Goal: Task Accomplishment & Management: Manage account settings

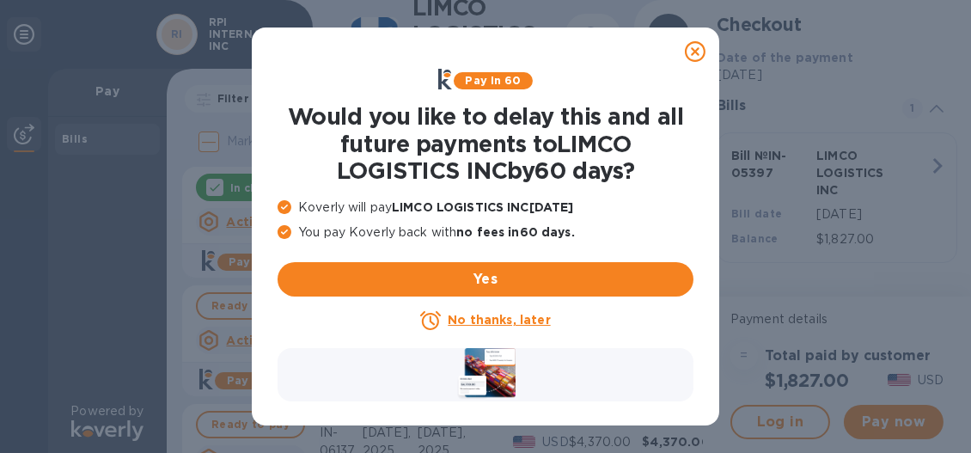
click at [683, 59] on div at bounding box center [695, 51] width 34 height 34
click at [684, 58] on div at bounding box center [695, 51] width 34 height 34
click at [692, 52] on icon at bounding box center [695, 51] width 21 height 21
click at [517, 322] on u "No thanks, later" at bounding box center [499, 320] width 102 height 14
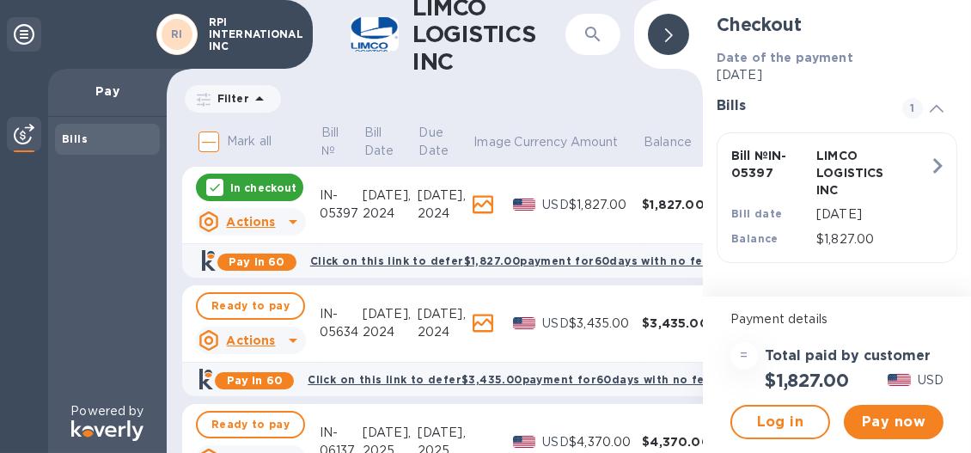
click at [500, 95] on div "Filter Amount" at bounding box center [435, 99] width 506 height 33
click at [669, 28] on icon at bounding box center [669, 35] width 8 height 14
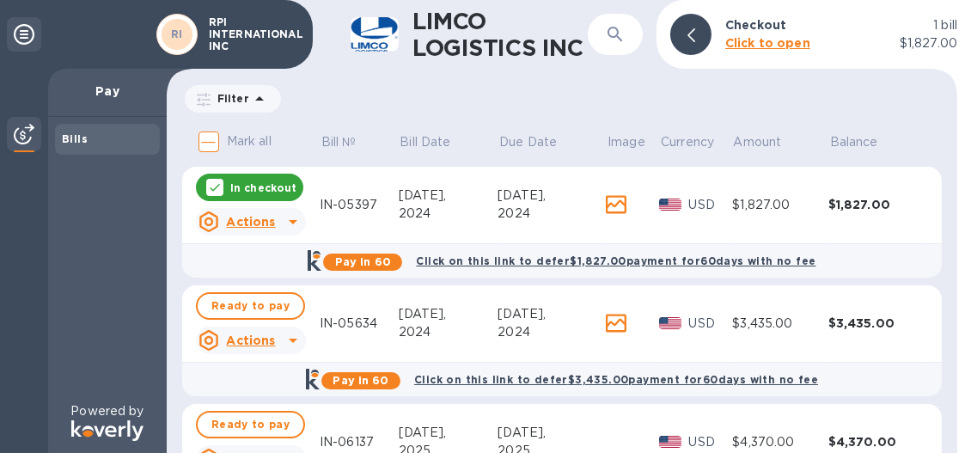
click at [771, 256] on b "Click on this link to defer $1,827.00 payment for 60 days with no fee" at bounding box center [616, 260] width 400 height 13
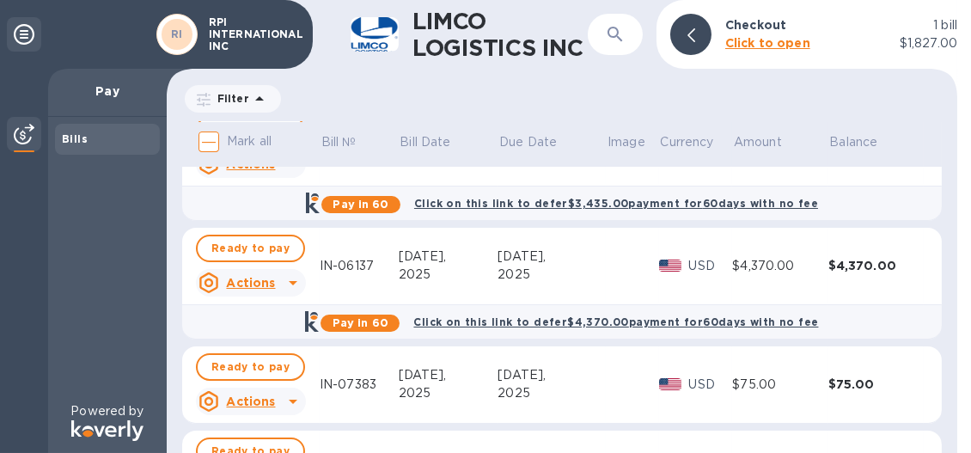
scroll to position [287, 0]
